Goal: Transaction & Acquisition: Purchase product/service

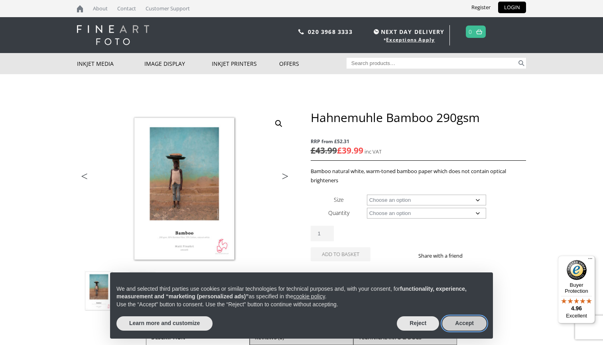
click at [458, 325] on button "Accept" at bounding box center [464, 323] width 44 height 14
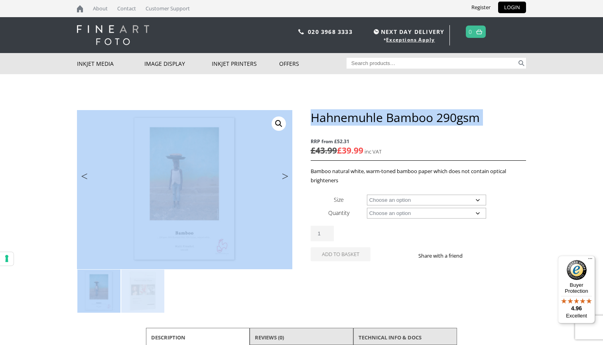
drag, startPoint x: 308, startPoint y: 117, endPoint x: 460, endPoint y: 127, distance: 152.7
click at [460, 127] on div "ON SALE 🔍 Previous Next Hahnemuhle Bamboo 290gsm RRP from £52.31 £ 43.99 £ 39.9…" at bounding box center [301, 276] width 449 height 333
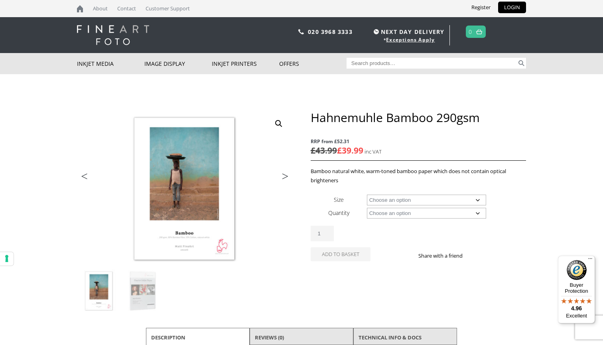
click at [460, 127] on div "Hahnemuhle Bamboo 290gsm RRP from £52.31 £ 43.99 £ 39.99 Bamboo natural white, …" at bounding box center [418, 195] width 215 height 170
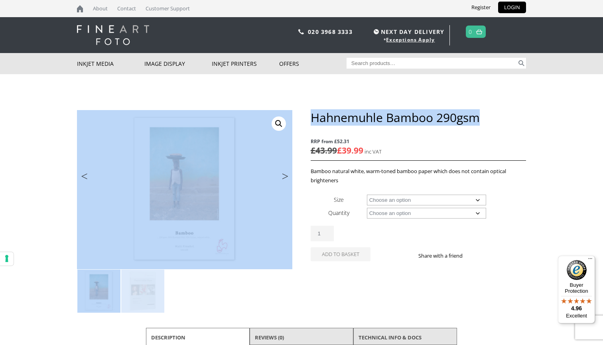
drag, startPoint x: 481, startPoint y: 122, endPoint x: 308, endPoint y: 120, distance: 172.3
click at [308, 120] on div "ON SALE 🔍 Previous Next Hahnemuhle Bamboo 290gsm RRP from £52.31 £ 43.99 £ 39.9…" at bounding box center [301, 276] width 449 height 333
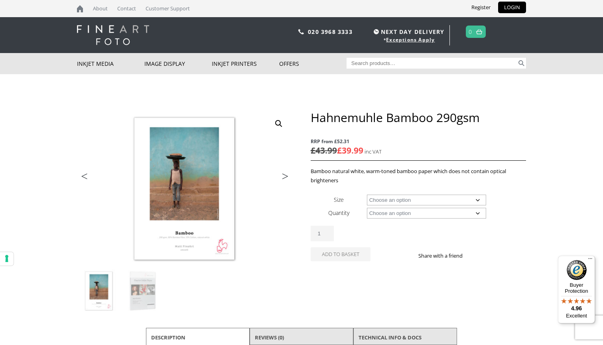
click at [317, 120] on h1 "Hahnemuhle Bamboo 290gsm" at bounding box center [418, 117] width 215 height 15
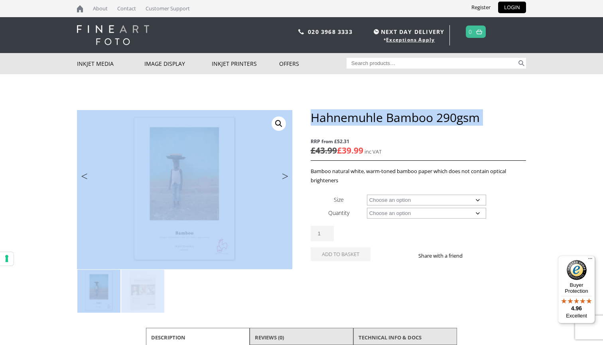
drag, startPoint x: 309, startPoint y: 115, endPoint x: 466, endPoint y: 134, distance: 158.4
click at [466, 134] on div "ON SALE 🔍 Previous Next Hahnemuhle Bamboo 290gsm RRP from £52.31 £ 43.99 £ 39.9…" at bounding box center [301, 276] width 449 height 333
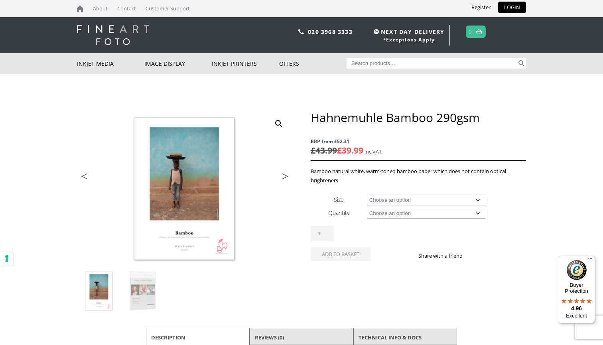
click at [468, 134] on p "RRP from £52.31 £ 43.99 £ 39.99" at bounding box center [418, 147] width 215 height 28
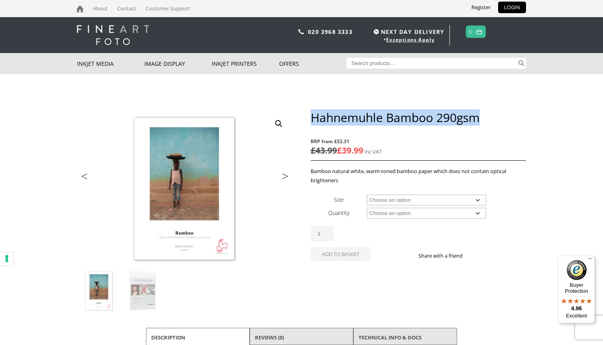
drag, startPoint x: 476, startPoint y: 122, endPoint x: 314, endPoint y: 120, distance: 161.6
click at [314, 120] on h1 "Hahnemuhle Bamboo 290gsm" at bounding box center [418, 117] width 215 height 15
copy h1 "Hahnemuhle Bamboo 290gsm"
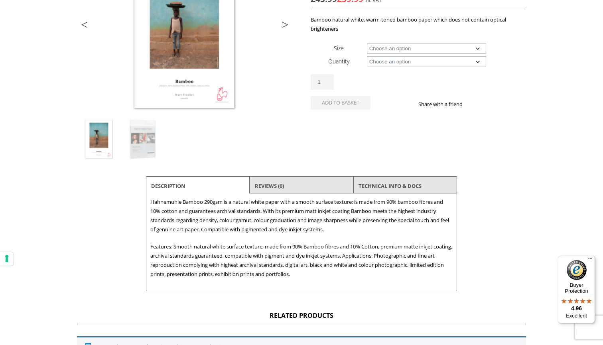
scroll to position [63, 0]
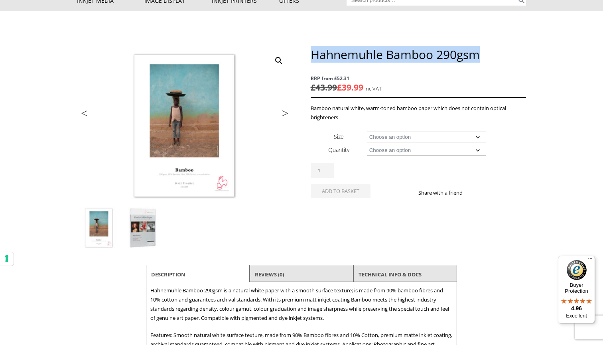
click at [138, 227] on img at bounding box center [142, 228] width 43 height 43
